Goal: Task Accomplishment & Management: Manage account settings

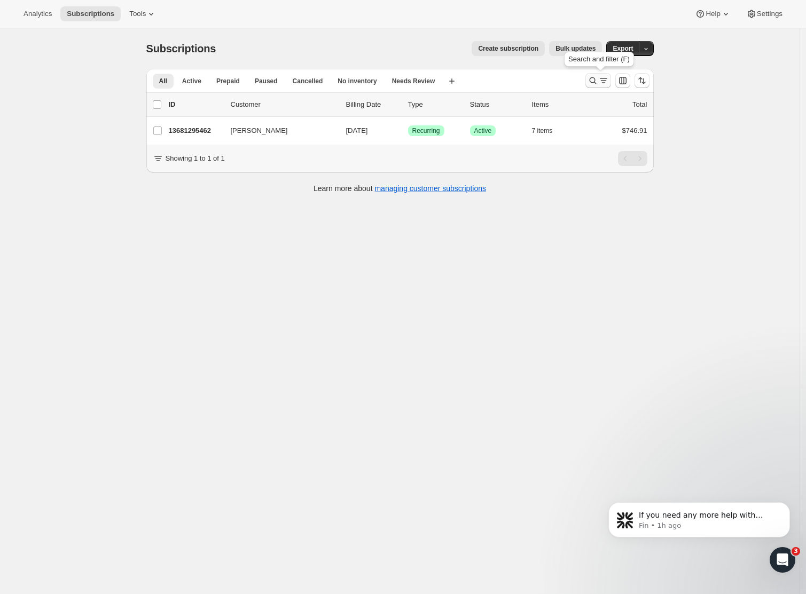
click at [596, 79] on icon "Search and filter results" at bounding box center [592, 80] width 11 height 11
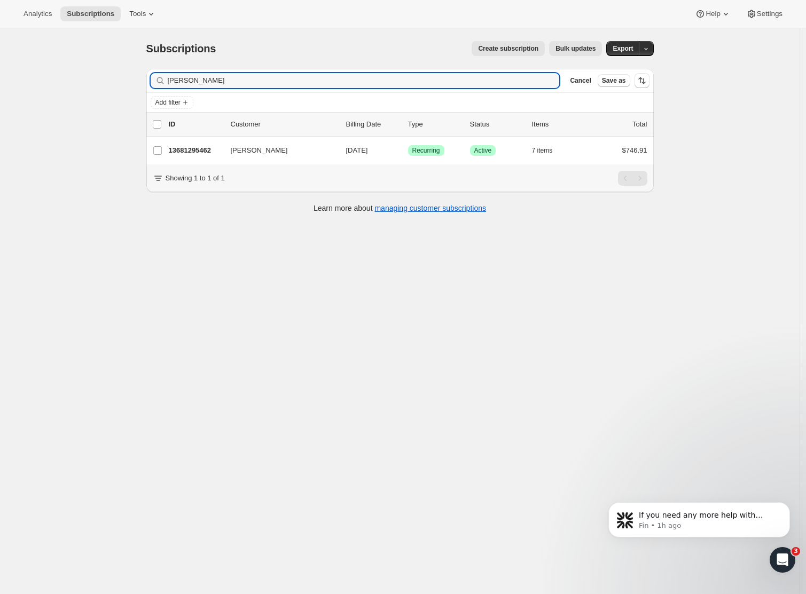
drag, startPoint x: 232, startPoint y: 81, endPoint x: 96, endPoint y: 74, distance: 135.8
click at [96, 74] on div "Subscriptions. This page is ready Subscriptions Create subscription Bulk update…" at bounding box center [399, 325] width 799 height 594
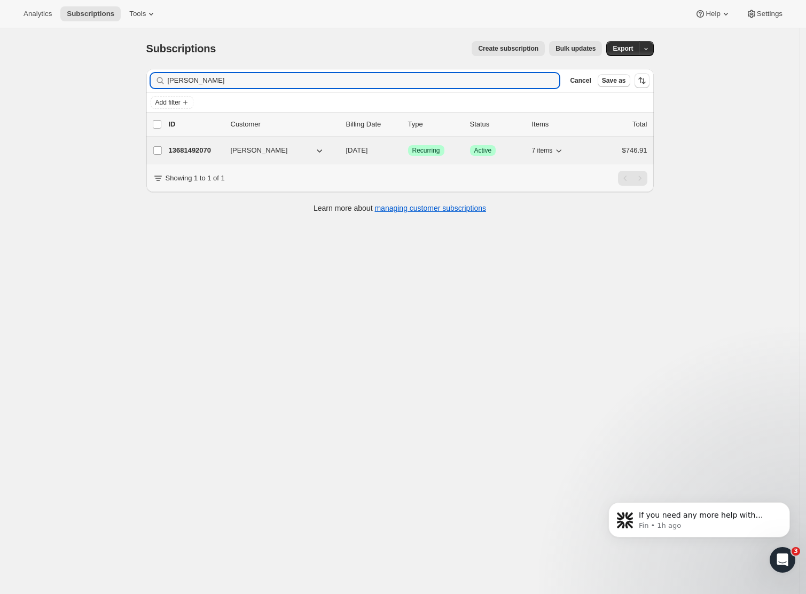
type input "David Graham"
click at [183, 152] on p "13681492070" at bounding box center [195, 150] width 53 height 11
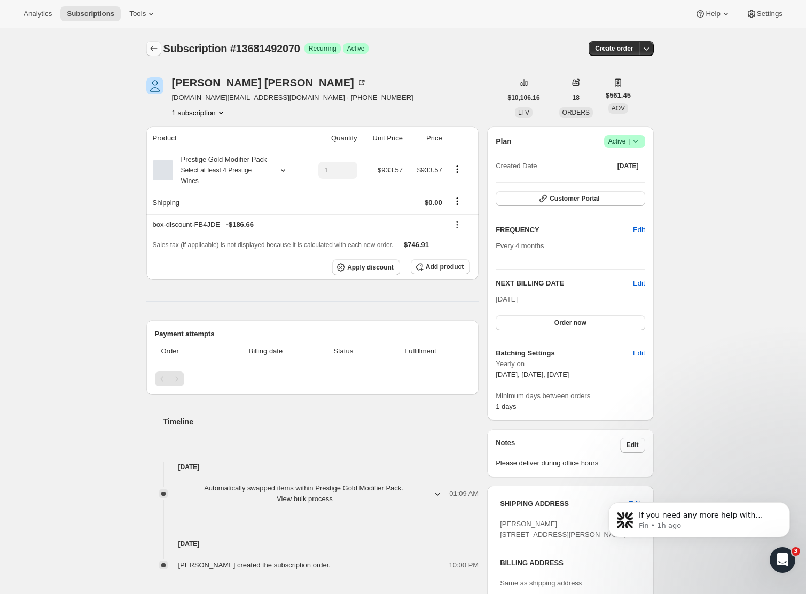
click at [156, 49] on icon "Subscriptions" at bounding box center [153, 48] width 7 height 5
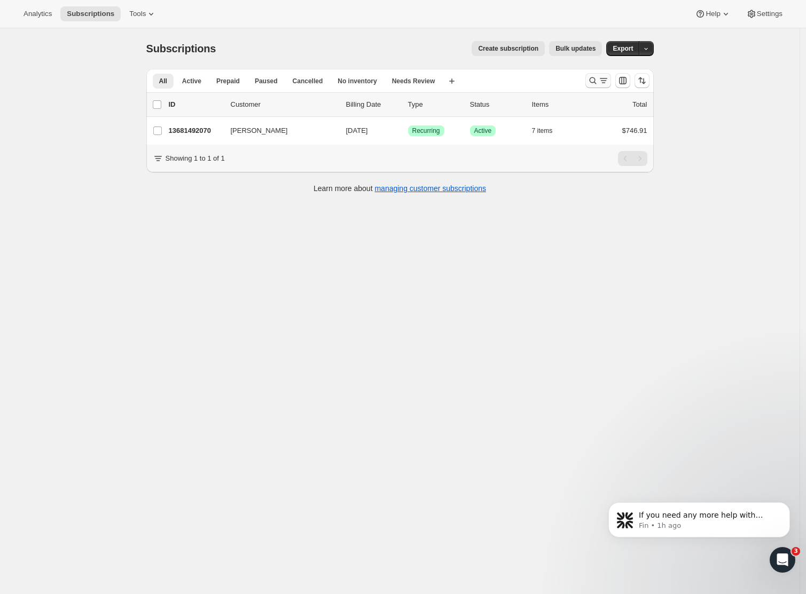
click at [597, 81] on icon "Search and filter results" at bounding box center [592, 80] width 11 height 11
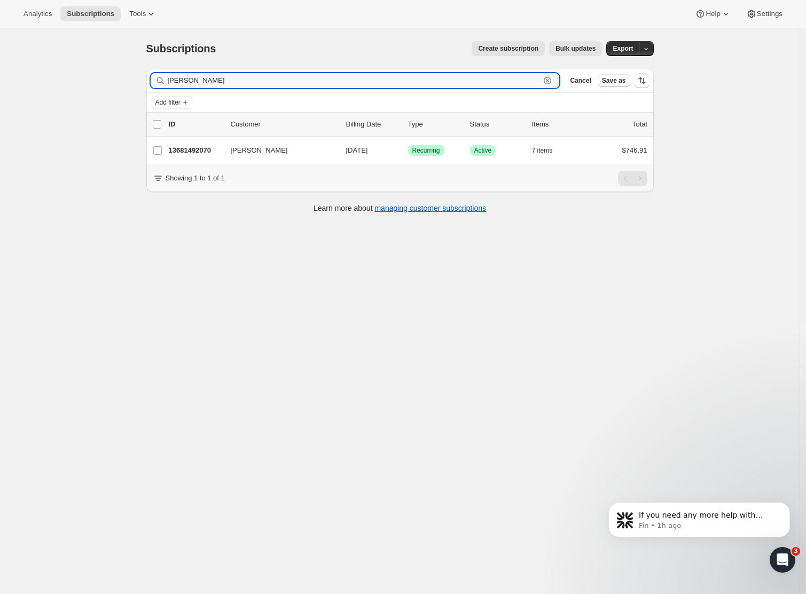
drag, startPoint x: 218, startPoint y: 80, endPoint x: 123, endPoint y: 77, distance: 94.6
click at [124, 77] on div "Subscriptions. This page is ready Subscriptions Create subscription Bulk update…" at bounding box center [399, 325] width 799 height 594
paste input "Hugo Rittson Thomas"
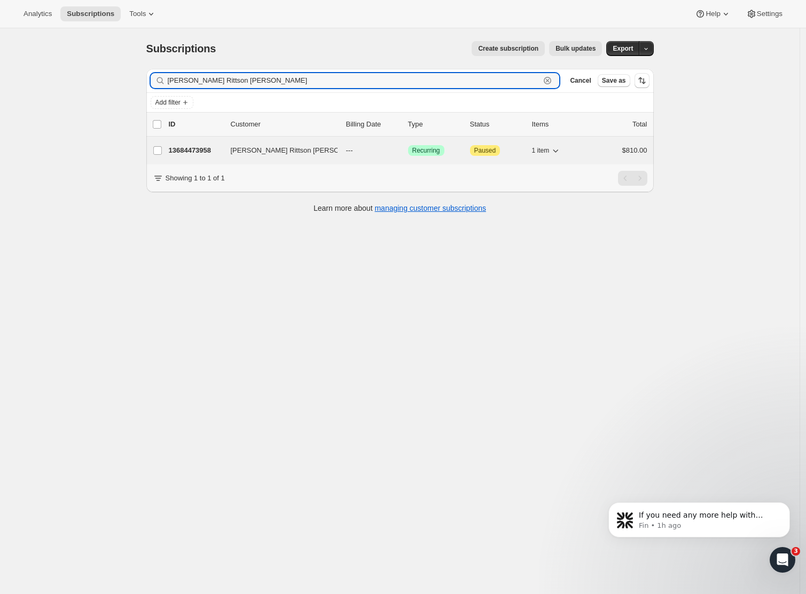
type input "Hugo Rittson Thomas"
click at [273, 155] on span "Hugo Rittson Thomas" at bounding box center [301, 150] width 140 height 11
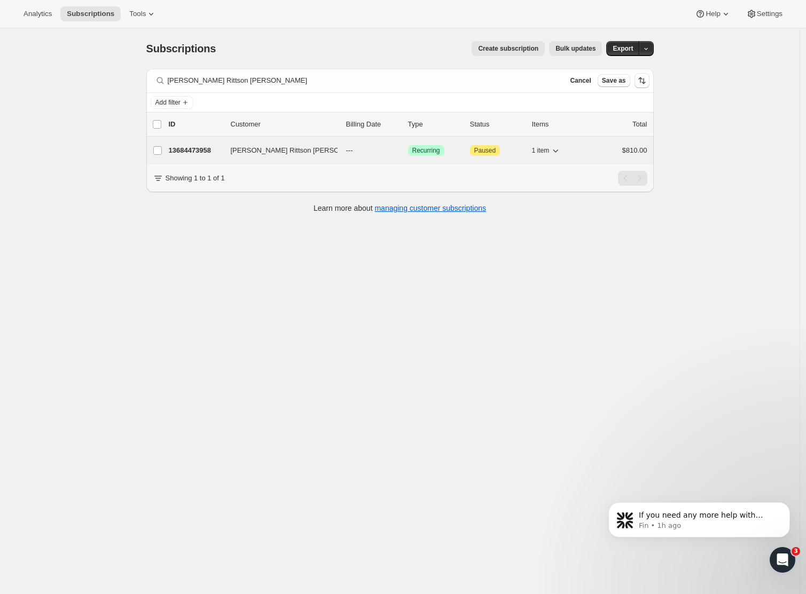
click at [276, 145] on span "Hugo Rittson Thomas" at bounding box center [301, 150] width 140 height 11
click at [315, 151] on button "Hugo Rittson Thomas" at bounding box center [277, 150] width 107 height 17
click at [331, 148] on button "Hugo Rittson Thomas" at bounding box center [277, 150] width 107 height 17
click at [371, 148] on icon "button" at bounding box center [376, 150] width 11 height 11
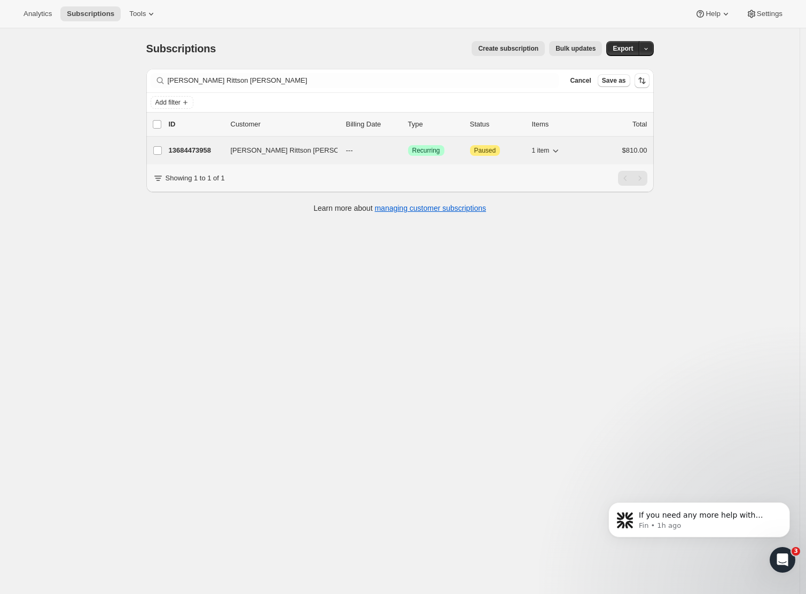
click at [262, 150] on span "Hugo Rittson Thomas" at bounding box center [301, 150] width 140 height 11
click at [216, 151] on p "13684473958" at bounding box center [195, 150] width 53 height 11
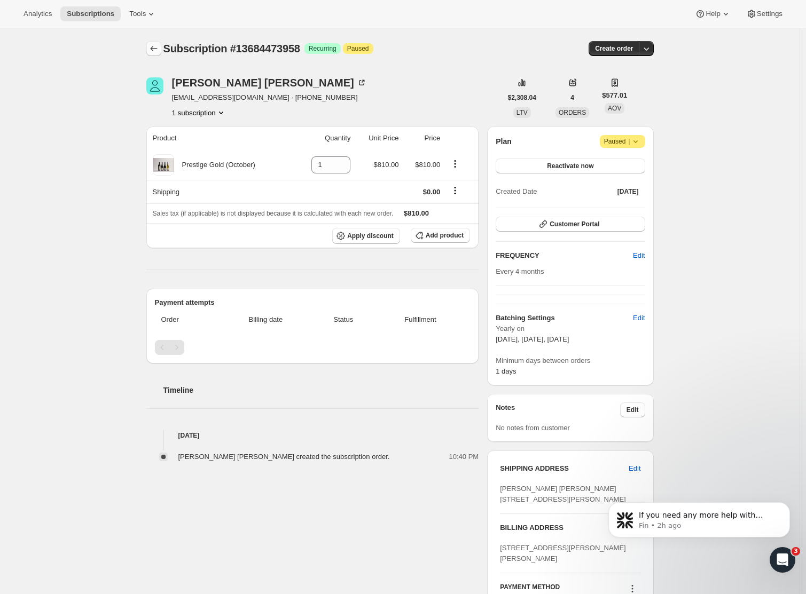
click at [153, 48] on icon "Subscriptions" at bounding box center [153, 48] width 11 height 11
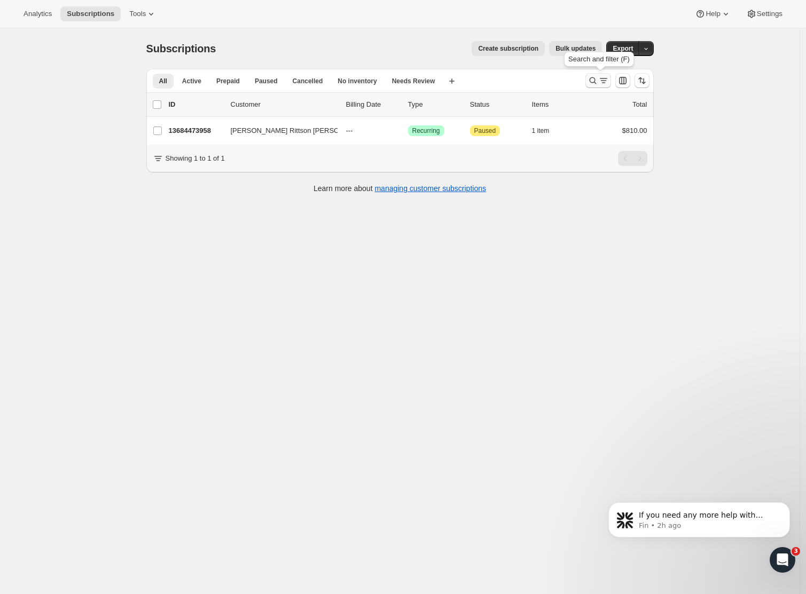
click at [604, 77] on icon "Search and filter results" at bounding box center [603, 80] width 11 height 11
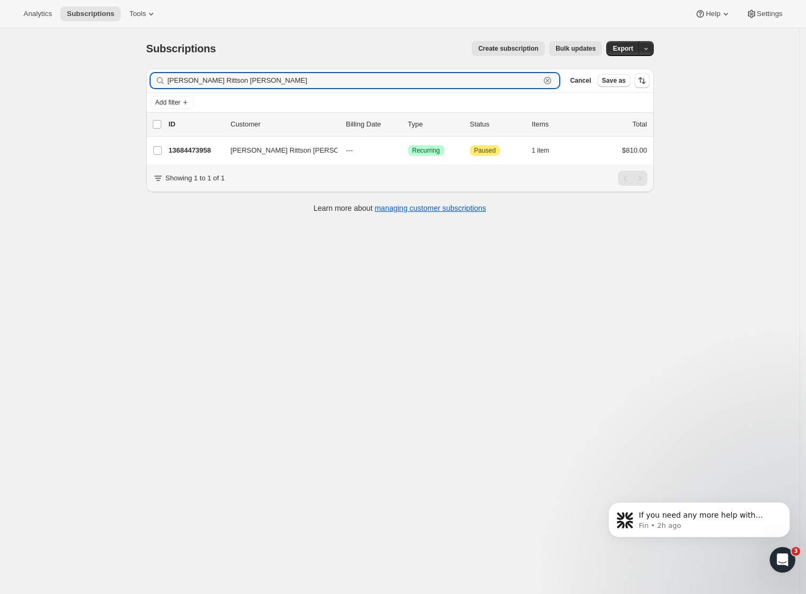
drag, startPoint x: 244, startPoint y: 83, endPoint x: 136, endPoint y: 81, distance: 107.9
click at [136, 81] on div "Subscriptions. This page is ready Subscriptions Create subscription Bulk update…" at bounding box center [399, 126] width 533 height 196
paste input "[PERSON_NAME] August"
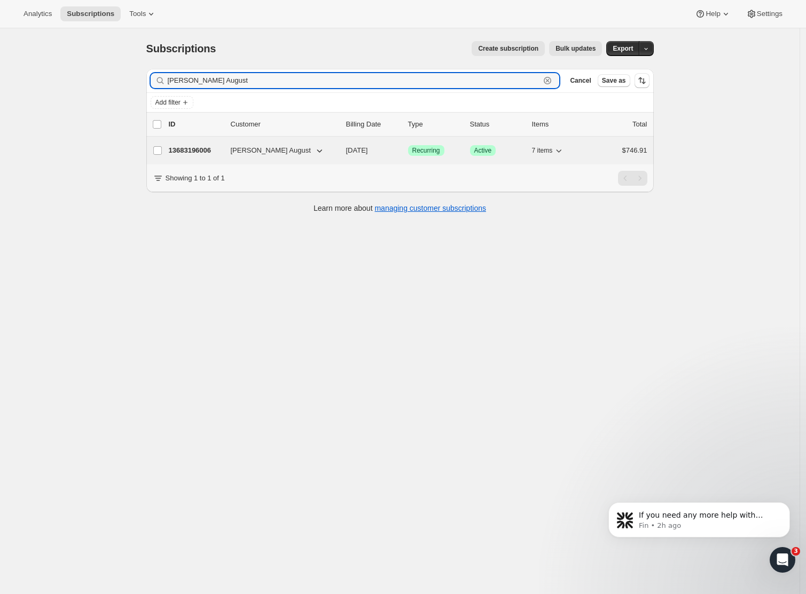
type input "[PERSON_NAME] August"
click at [194, 146] on p "13683196006" at bounding box center [195, 150] width 53 height 11
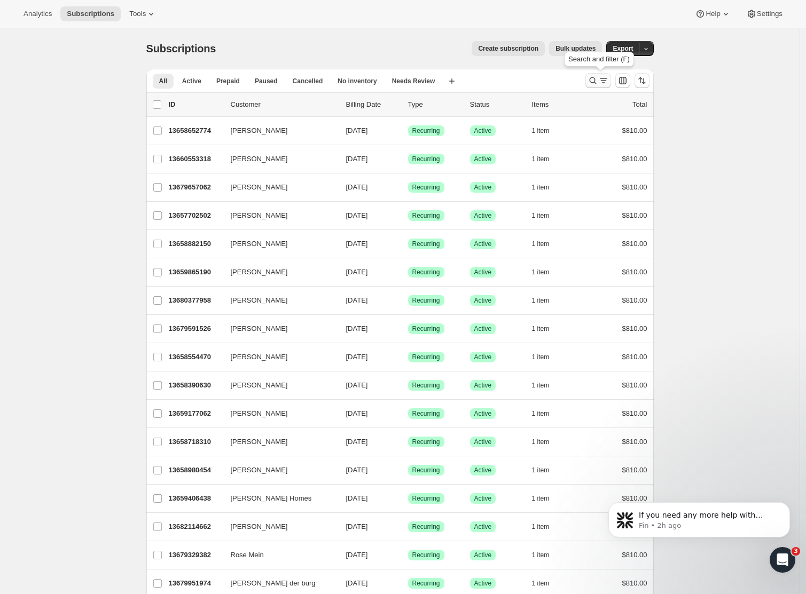
click at [604, 76] on icon "Search and filter results" at bounding box center [603, 80] width 11 height 11
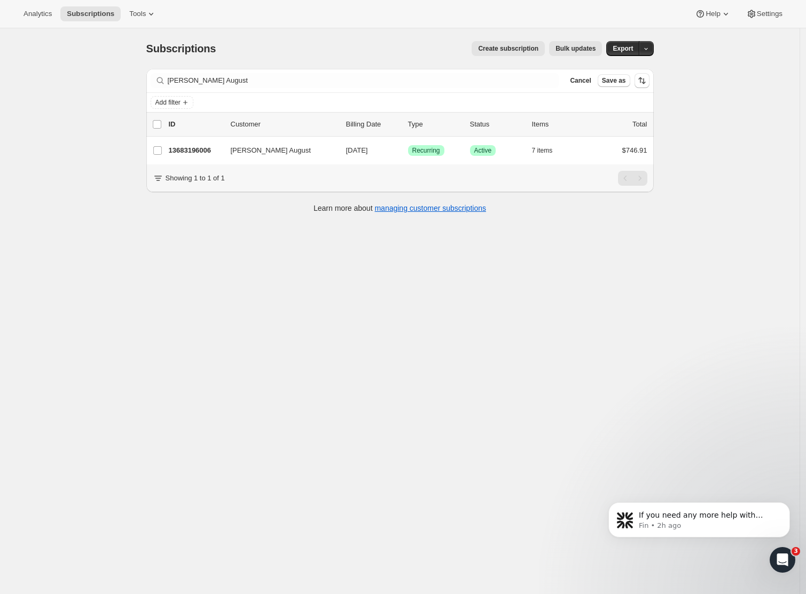
click at [21, 47] on div "Subscriptions. This page is ready Subscriptions Create subscription Bulk update…" at bounding box center [399, 325] width 799 height 594
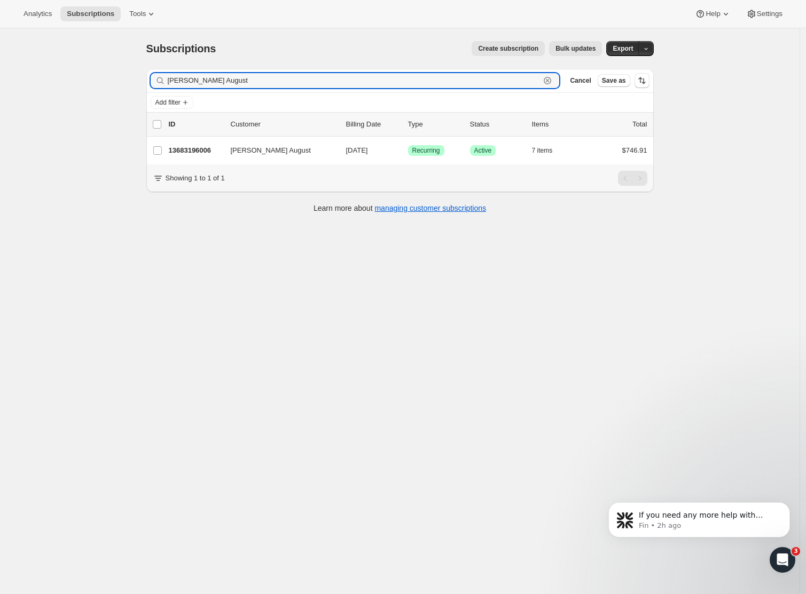
drag, startPoint x: 216, startPoint y: 80, endPoint x: 128, endPoint y: 70, distance: 88.1
click at [129, 68] on div "Subscriptions. This page is ready Subscriptions Create subscription Bulk update…" at bounding box center [399, 325] width 799 height 594
paste input "[PERSON_NAME]"
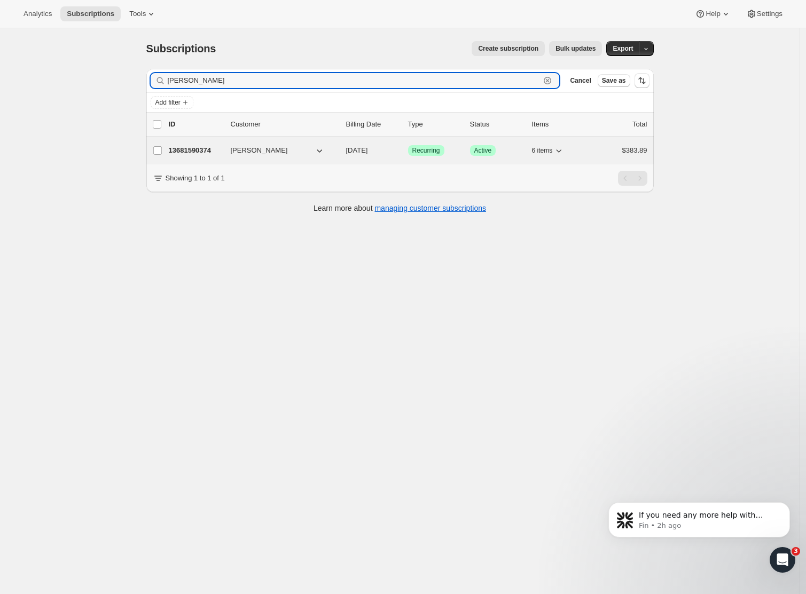
type input "[PERSON_NAME]"
click at [207, 147] on p "13681590374" at bounding box center [195, 150] width 53 height 11
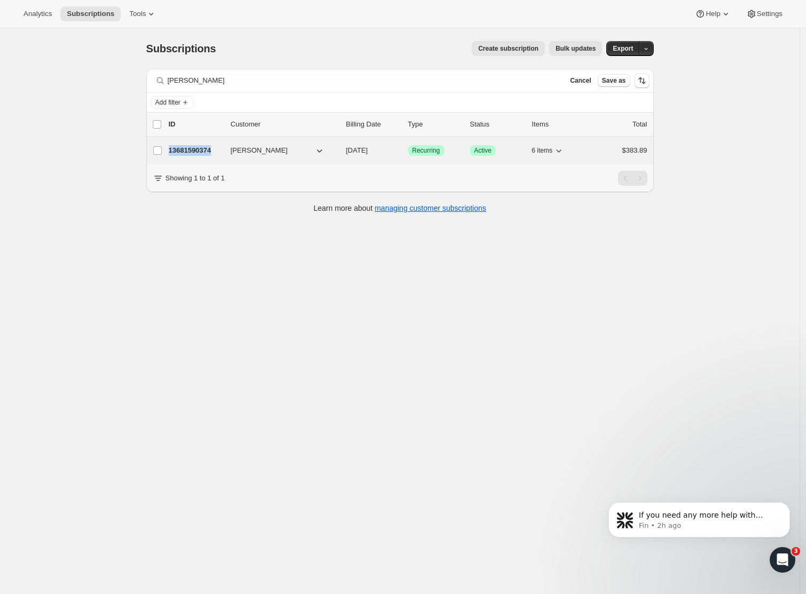
click at [207, 147] on p "13681590374" at bounding box center [195, 150] width 53 height 11
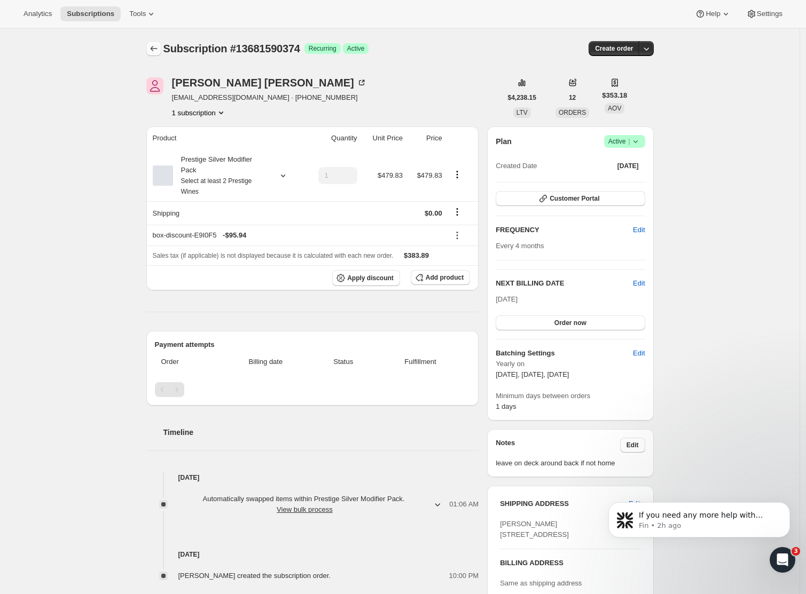
click at [153, 49] on icon "Subscriptions" at bounding box center [153, 48] width 11 height 11
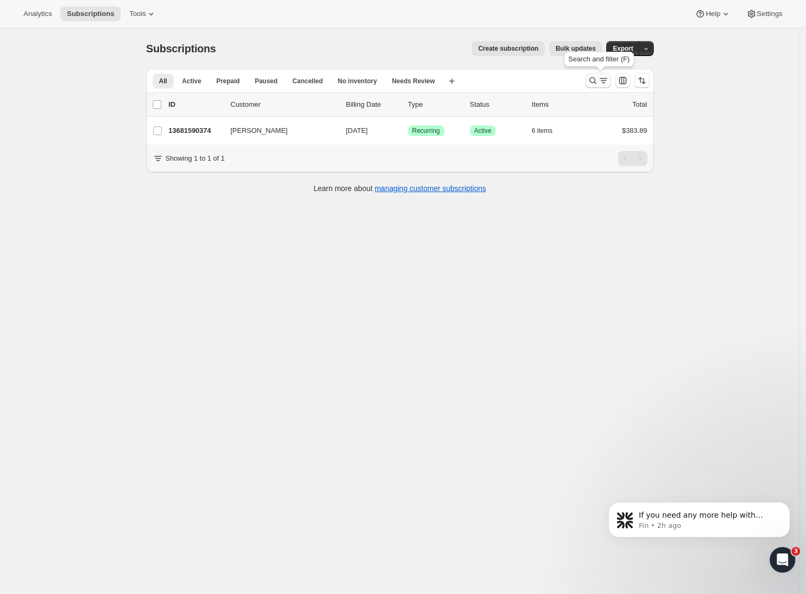
click at [604, 80] on icon "Search and filter results" at bounding box center [603, 80] width 11 height 11
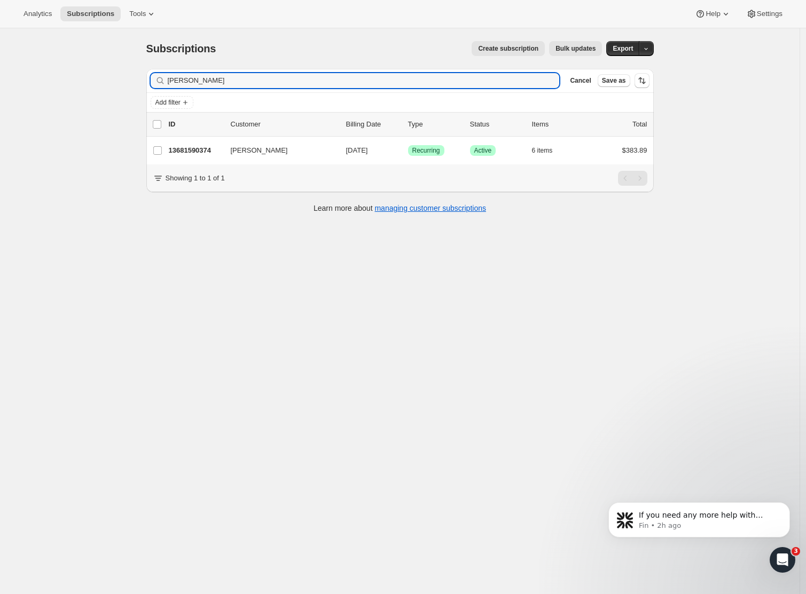
drag, startPoint x: 278, startPoint y: 78, endPoint x: 73, endPoint y: 70, distance: 204.7
click at [68, 69] on div "Subscriptions. This page is ready Subscriptions Create subscription Bulk update…" at bounding box center [399, 325] width 799 height 594
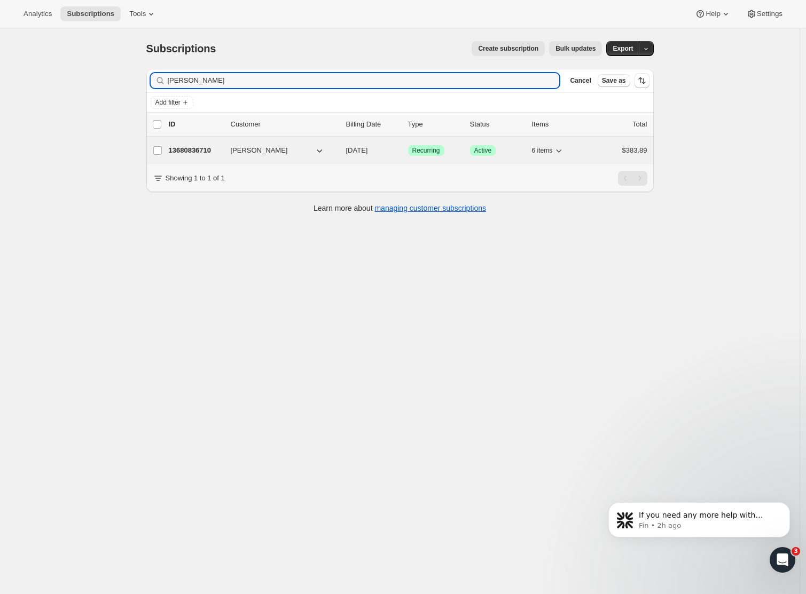
type input "[PERSON_NAME]"
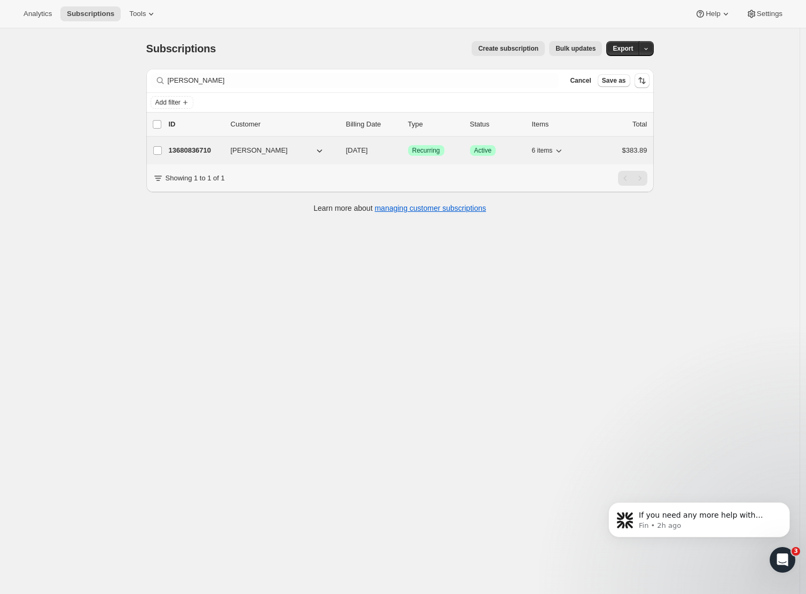
click at [195, 152] on p "13680836710" at bounding box center [195, 150] width 53 height 11
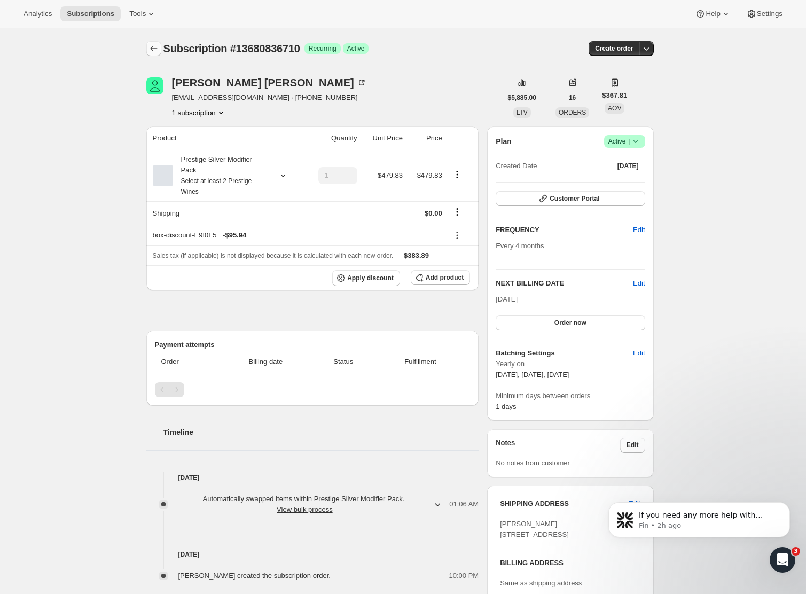
click at [156, 46] on icon "Subscriptions" at bounding box center [153, 48] width 11 height 11
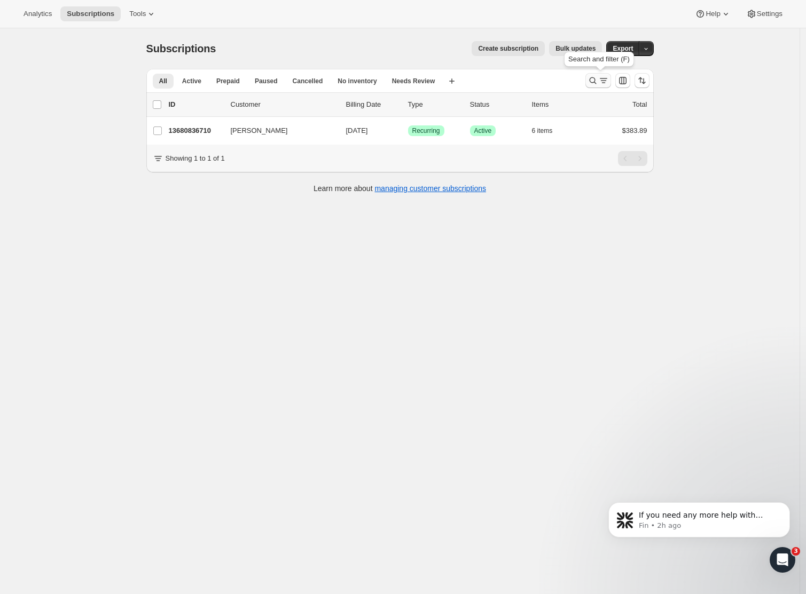
click at [602, 75] on button "Search and filter results" at bounding box center [598, 80] width 26 height 15
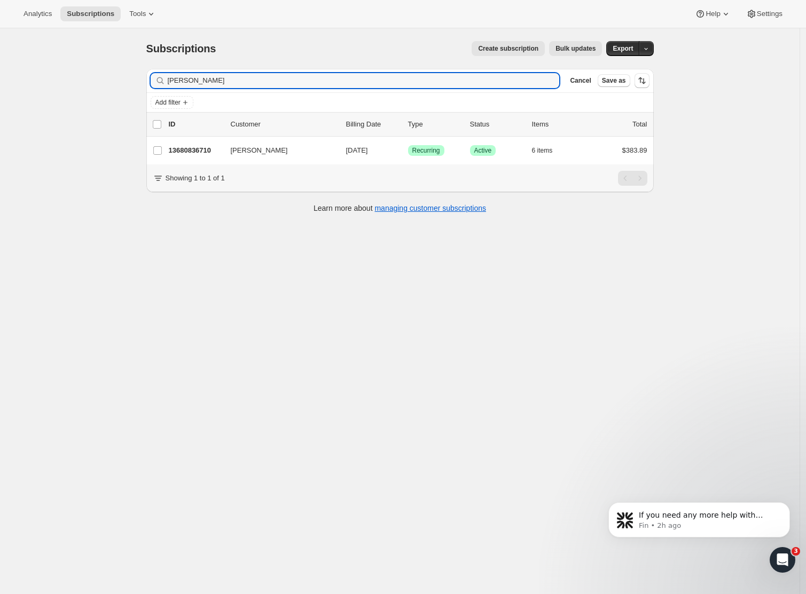
drag, startPoint x: 194, startPoint y: 80, endPoint x: 44, endPoint y: 77, distance: 149.5
click at [48, 78] on div "Subscriptions. This page is ready Subscriptions Create subscription Bulk update…" at bounding box center [399, 325] width 799 height 594
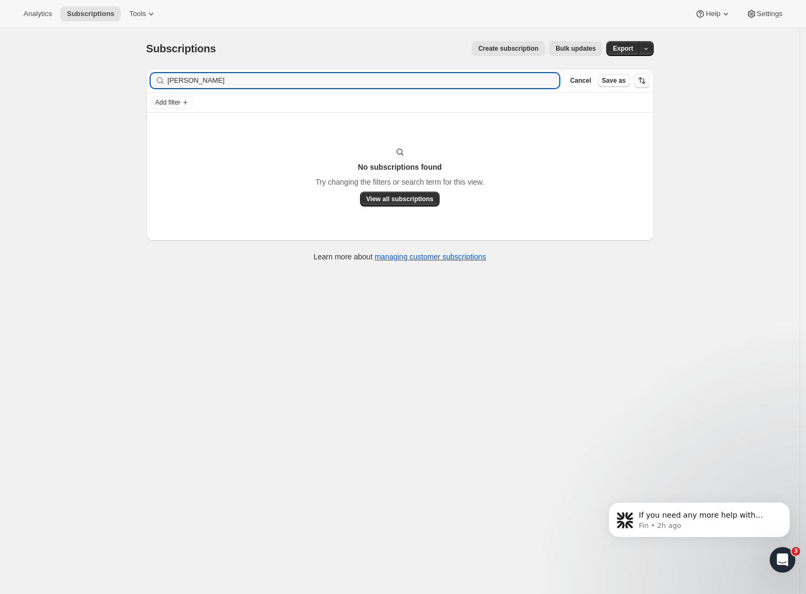
type input "[PERSON_NAME]"
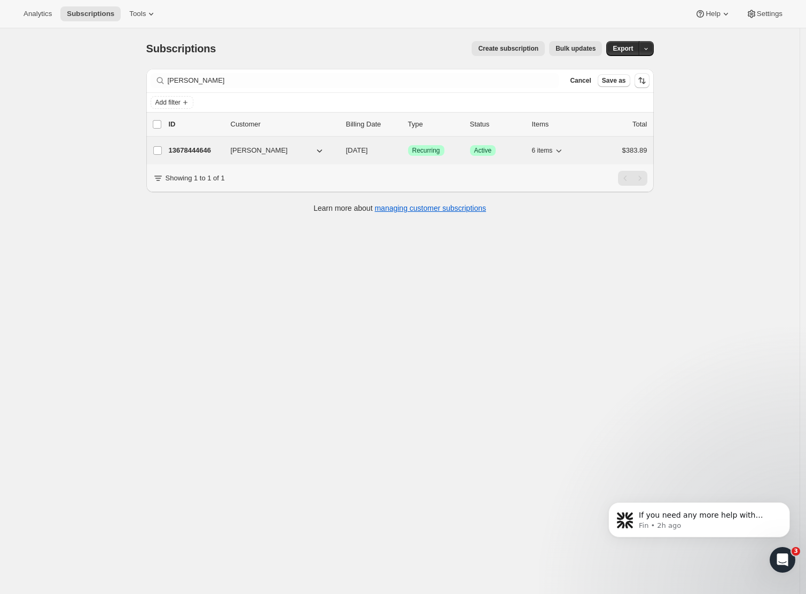
drag, startPoint x: 44, startPoint y: 77, endPoint x: 213, endPoint y: 148, distance: 183.1
click at [213, 148] on p "13678444646" at bounding box center [195, 150] width 53 height 11
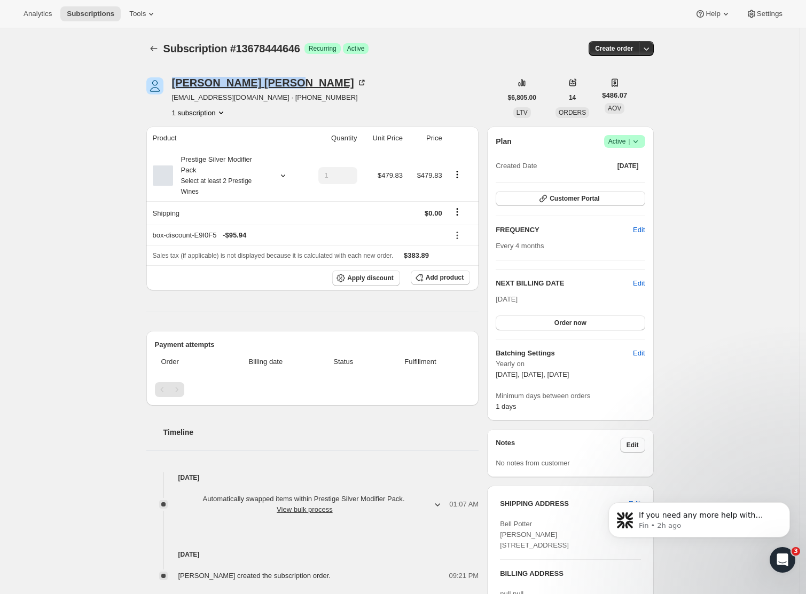
drag, startPoint x: 228, startPoint y: 82, endPoint x: 176, endPoint y: 85, distance: 52.5
click at [176, 85] on div "[PERSON_NAME]" at bounding box center [269, 82] width 195 height 11
copy div "[PERSON_NAME]"
click at [155, 46] on icon "Subscriptions" at bounding box center [153, 48] width 11 height 11
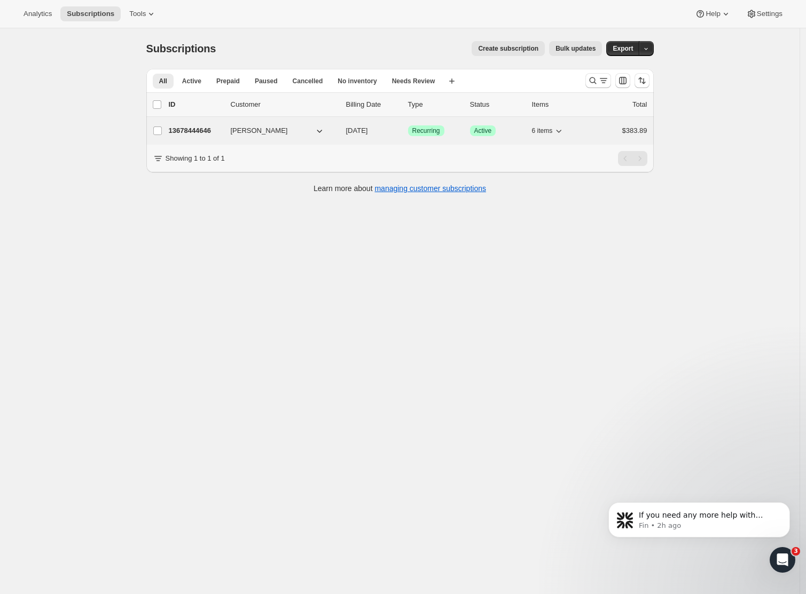
click at [191, 135] on p "13678444646" at bounding box center [195, 130] width 53 height 11
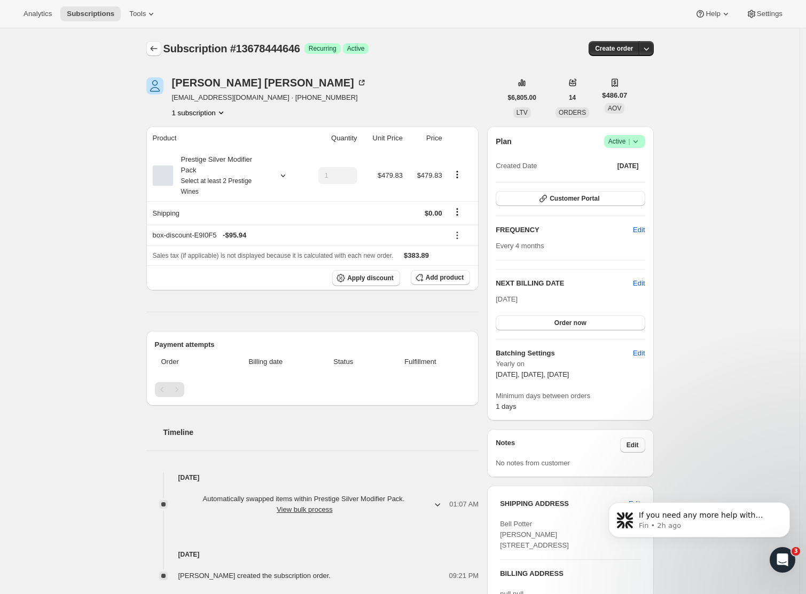
click at [158, 44] on icon "Subscriptions" at bounding box center [153, 48] width 11 height 11
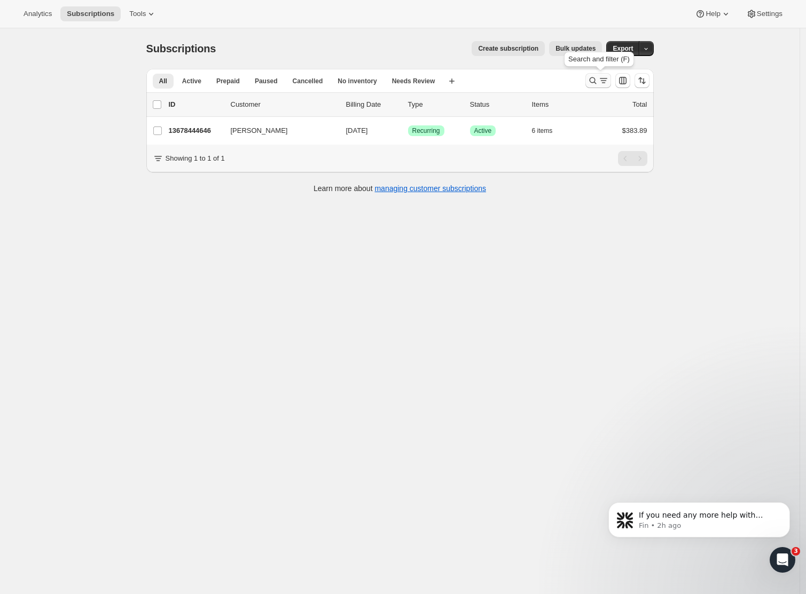
click at [602, 83] on icon "Search and filter results" at bounding box center [603, 80] width 11 height 11
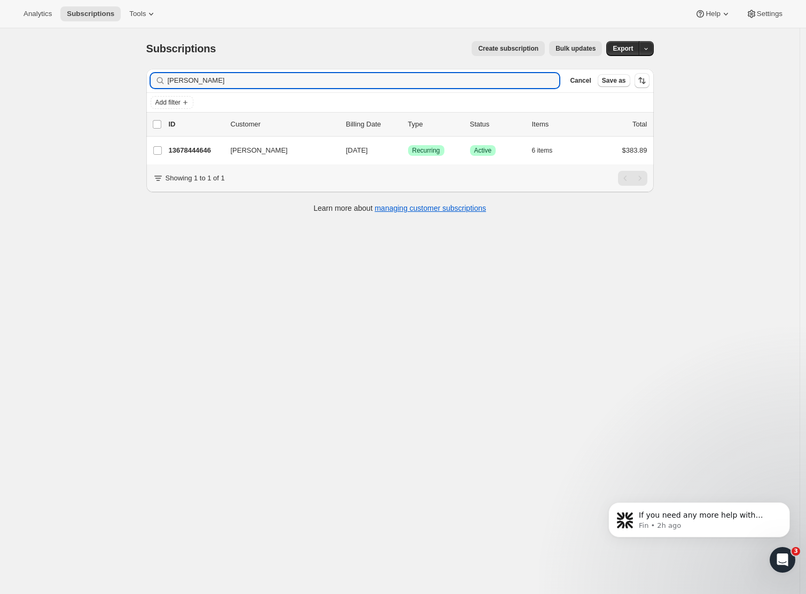
drag, startPoint x: 205, startPoint y: 76, endPoint x: 131, endPoint y: 79, distance: 73.7
click at [131, 79] on div "Subscriptions. This page is ready Subscriptions Create subscription Bulk update…" at bounding box center [399, 325] width 799 height 594
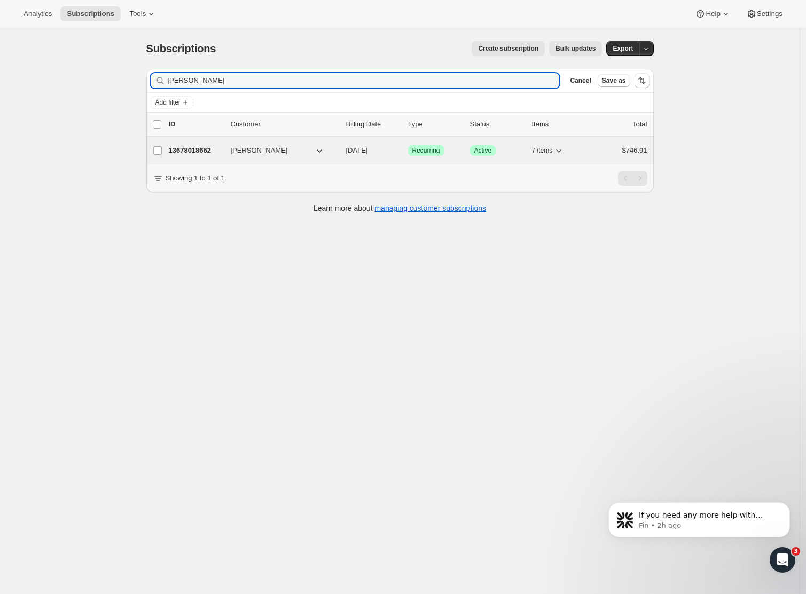
type input "[PERSON_NAME]"
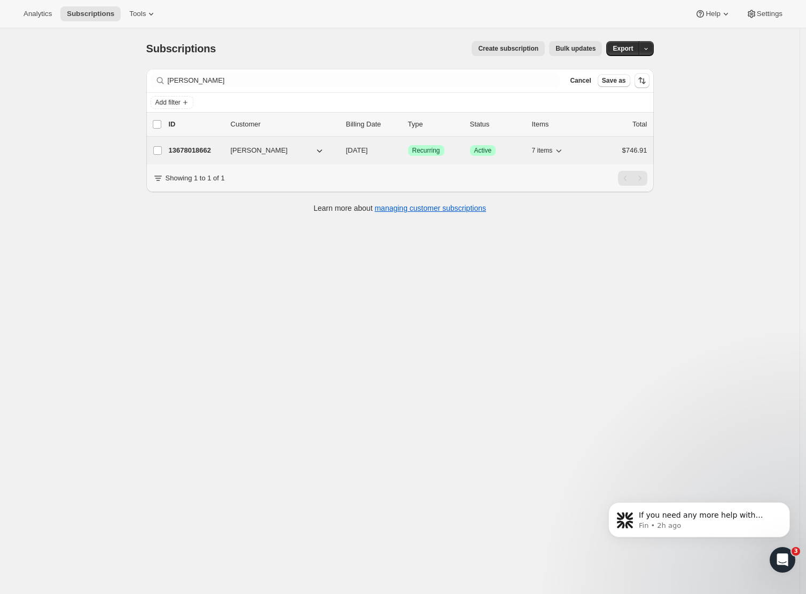
click at [237, 151] on span "[PERSON_NAME]" at bounding box center [259, 150] width 57 height 11
click at [209, 150] on p "13678018662" at bounding box center [195, 150] width 53 height 11
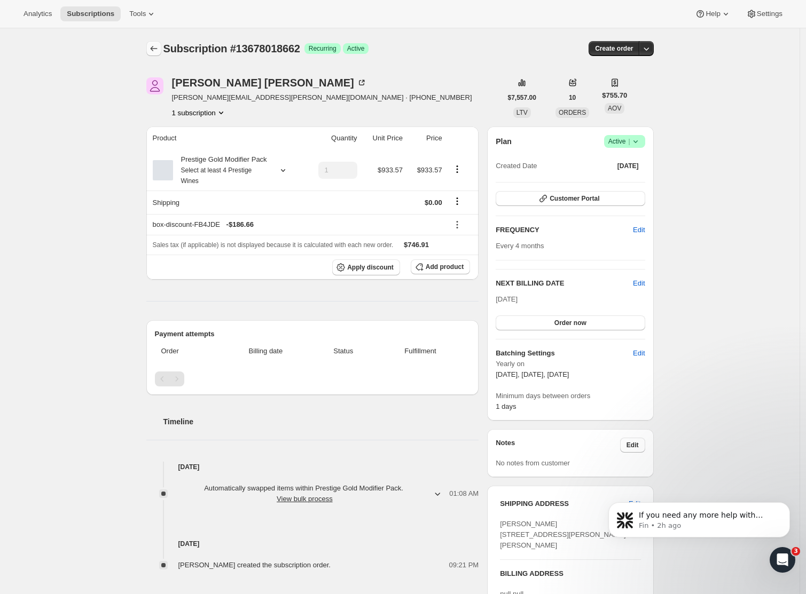
click at [152, 49] on icon "Subscriptions" at bounding box center [153, 48] width 11 height 11
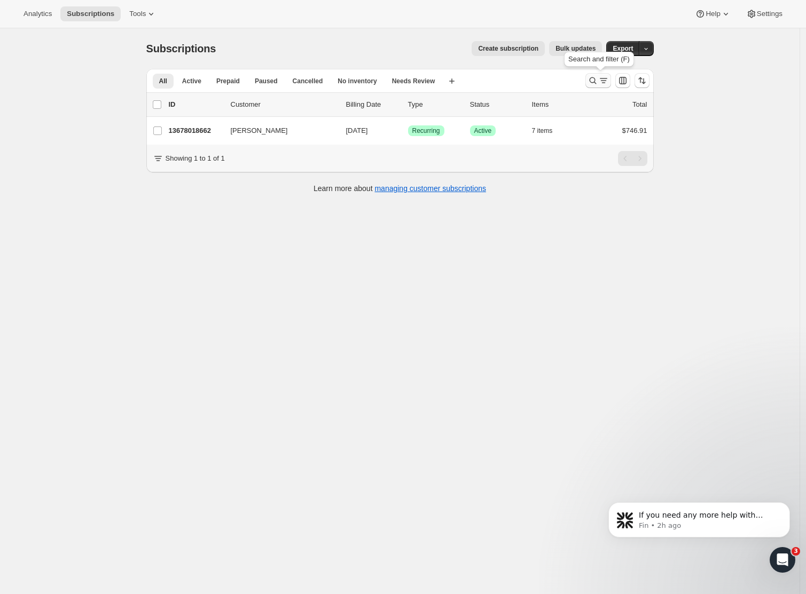
click at [598, 79] on icon "Search and filter results" at bounding box center [592, 80] width 11 height 11
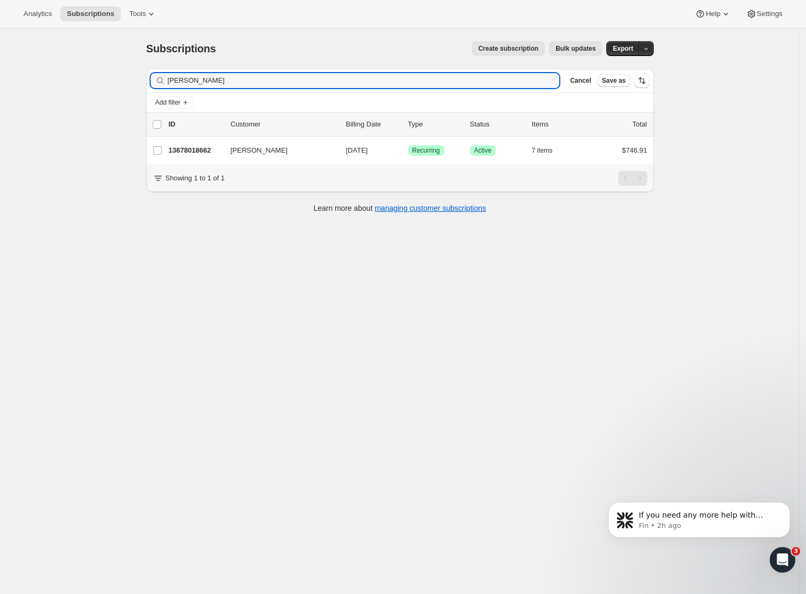
drag, startPoint x: 230, startPoint y: 81, endPoint x: 90, endPoint y: 76, distance: 140.5
click at [90, 76] on div "Subscriptions. This page is ready Subscriptions Create subscription Bulk update…" at bounding box center [399, 325] width 799 height 594
type input "Sunshine Metro"
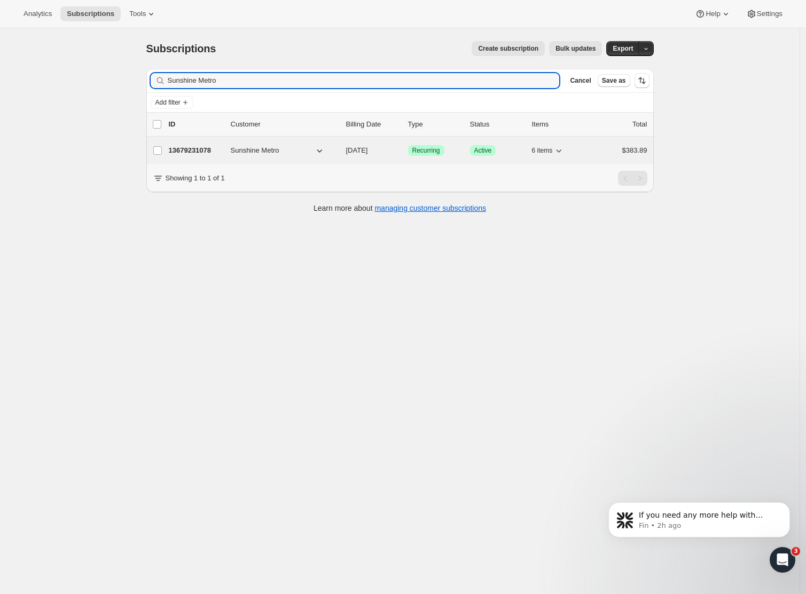
click at [196, 150] on p "13679231078" at bounding box center [195, 150] width 53 height 11
